Goal: Task Accomplishment & Management: Use online tool/utility

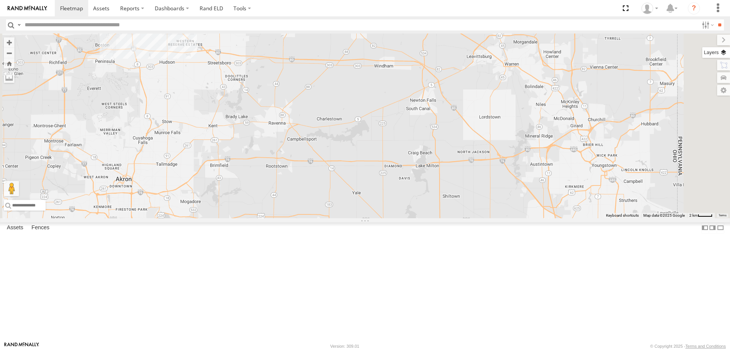
click at [724, 51] on label at bounding box center [717, 52] width 28 height 11
click at [0, 0] on label at bounding box center [0, 0] width 0 height 0
click at [0, 0] on span "Night" at bounding box center [0, 0] width 0 height 0
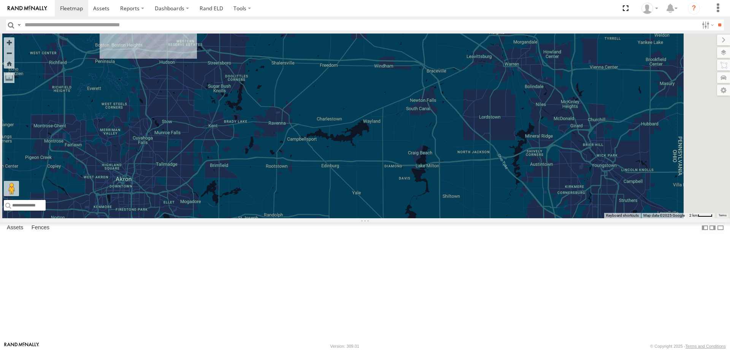
click at [0, 0] on span "Grayscale" at bounding box center [0, 0] width 0 height 0
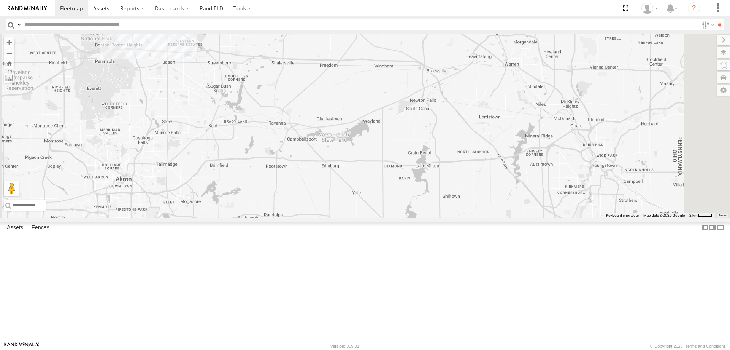
click at [0, 0] on span "Satellite + Roadmap" at bounding box center [0, 0] width 0 height 0
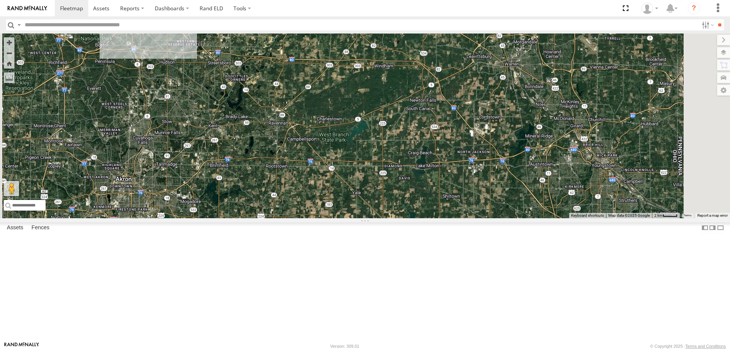
click at [0, 0] on span "Default" at bounding box center [0, 0] width 0 height 0
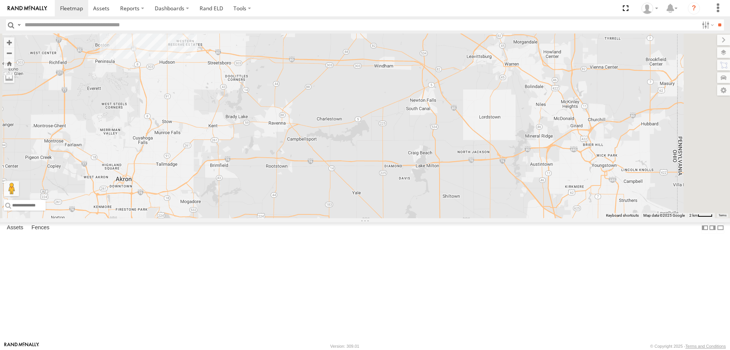
click at [0, 0] on span "Satellite + Roadmap" at bounding box center [0, 0] width 0 height 0
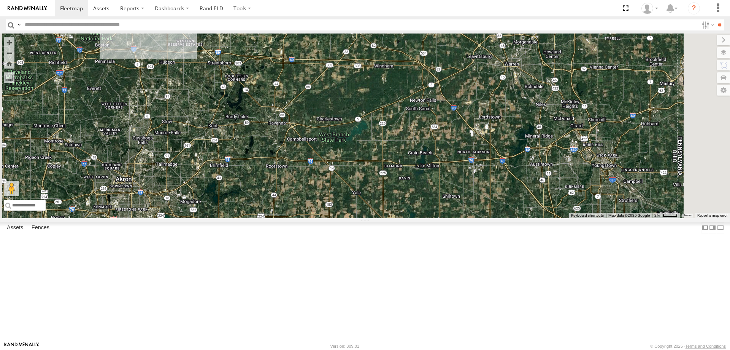
click at [0, 0] on label at bounding box center [0, 0] width 0 height 0
click at [0, 0] on span "Traffic" at bounding box center [0, 0] width 0 height 0
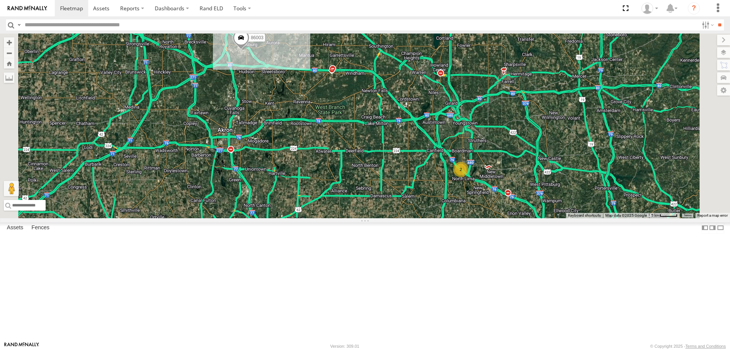
click at [0, 0] on div "All Assets" at bounding box center [0, 0] width 0 height 0
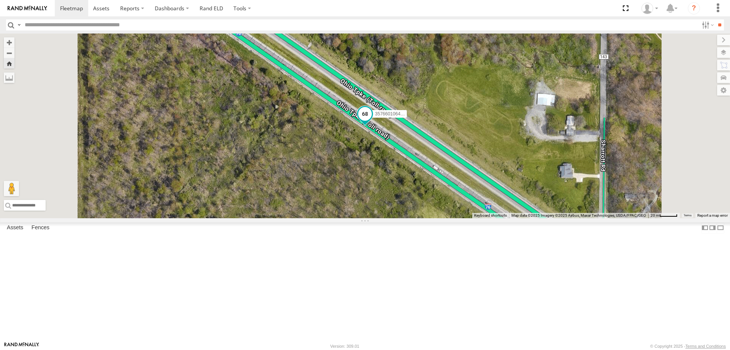
click at [372, 121] on span at bounding box center [365, 114] width 14 height 14
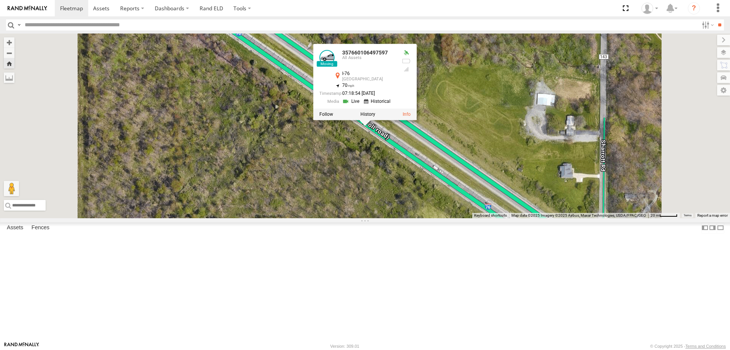
click at [362, 105] on link at bounding box center [351, 101] width 19 height 7
click at [14, 66] on button "Zoom Home" at bounding box center [9, 63] width 11 height 10
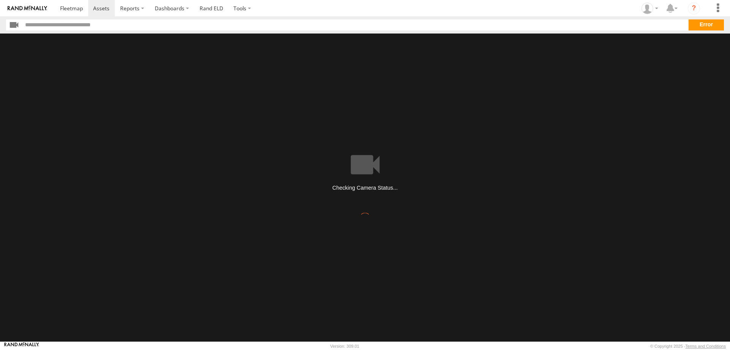
click at [355, 165] on main at bounding box center [365, 187] width 730 height 308
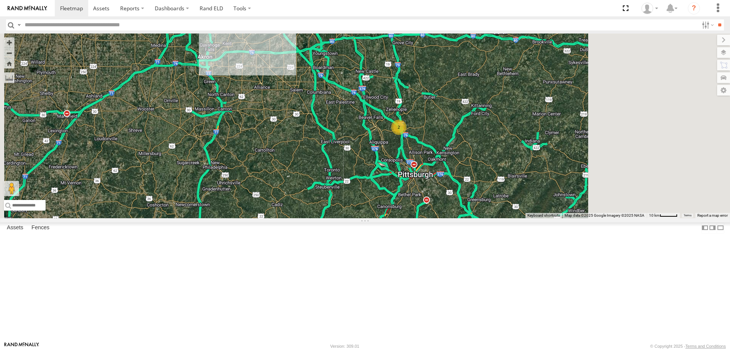
drag, startPoint x: 588, startPoint y: 289, endPoint x: 516, endPoint y: 210, distance: 107.2
click at [516, 210] on div "86003 2" at bounding box center [365, 125] width 730 height 184
